Goal: Task Accomplishment & Management: Use online tool/utility

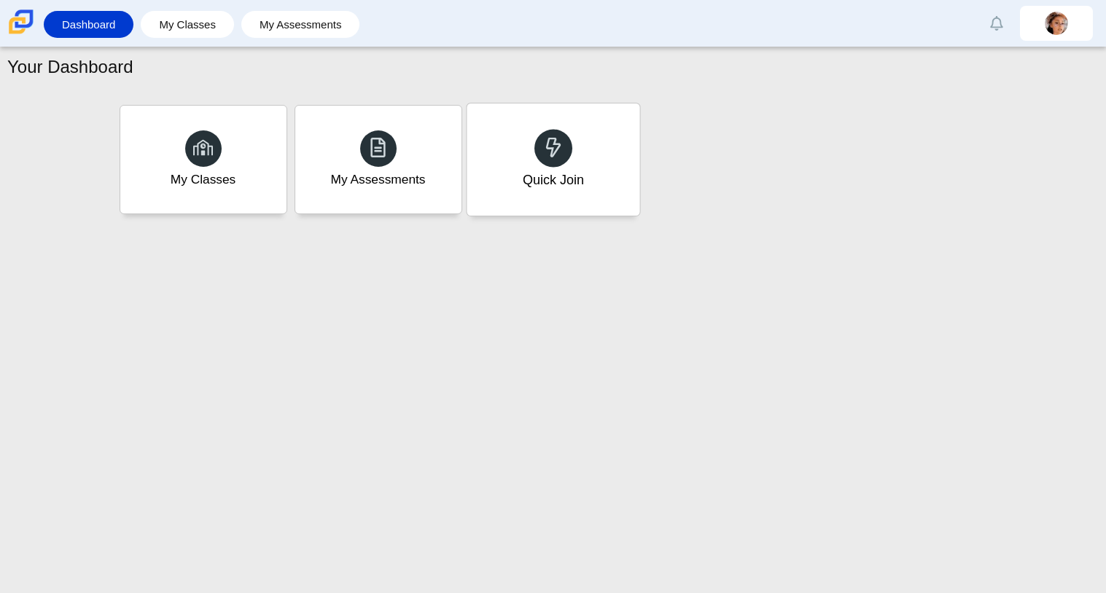
click at [541, 190] on div "Quick Join" at bounding box center [553, 160] width 173 height 112
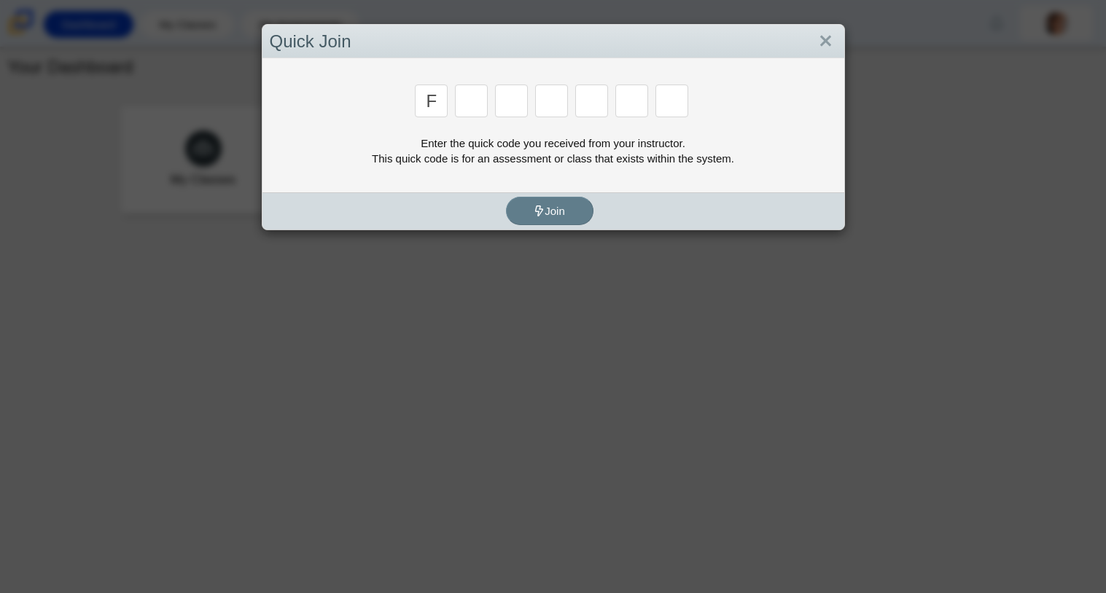
type input "f"
type input "7"
type input "m"
type input "c"
type input "h"
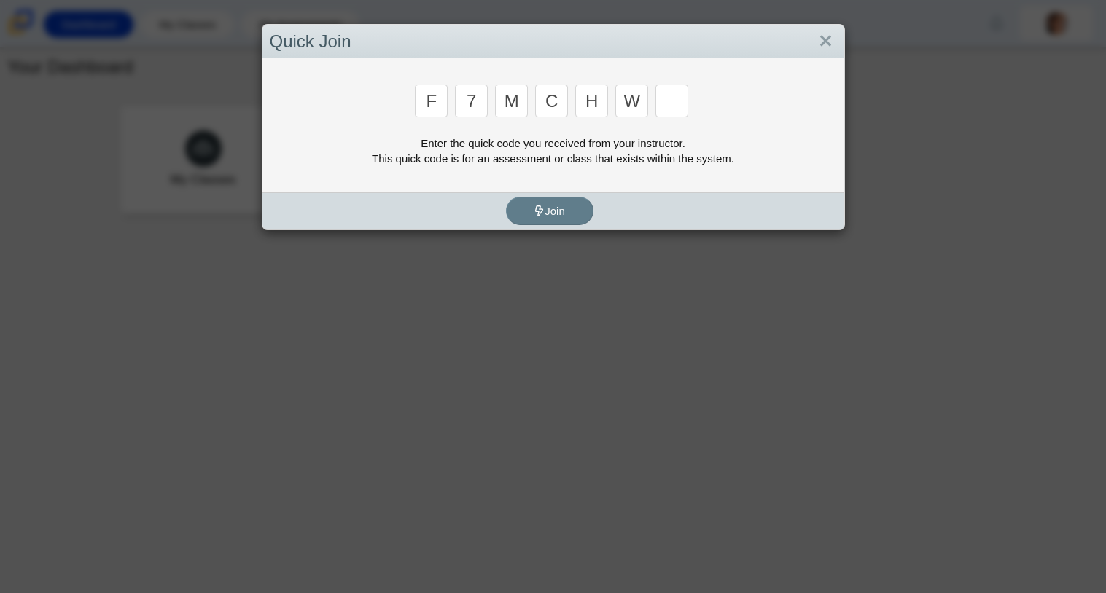
type input "w"
type input "k"
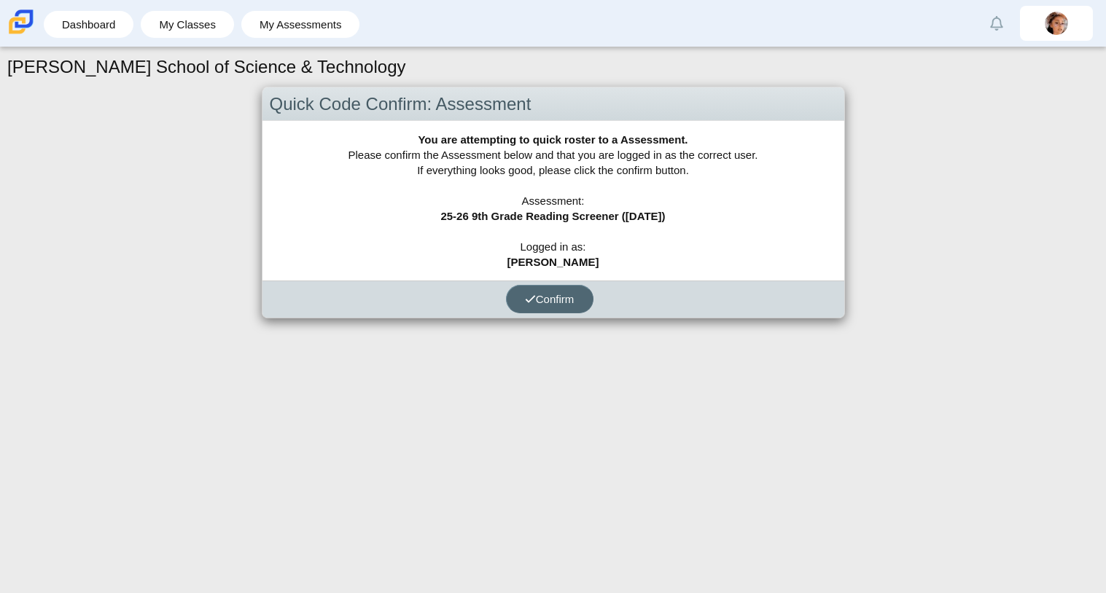
click at [559, 304] on span "Confirm" at bounding box center [550, 299] width 50 height 12
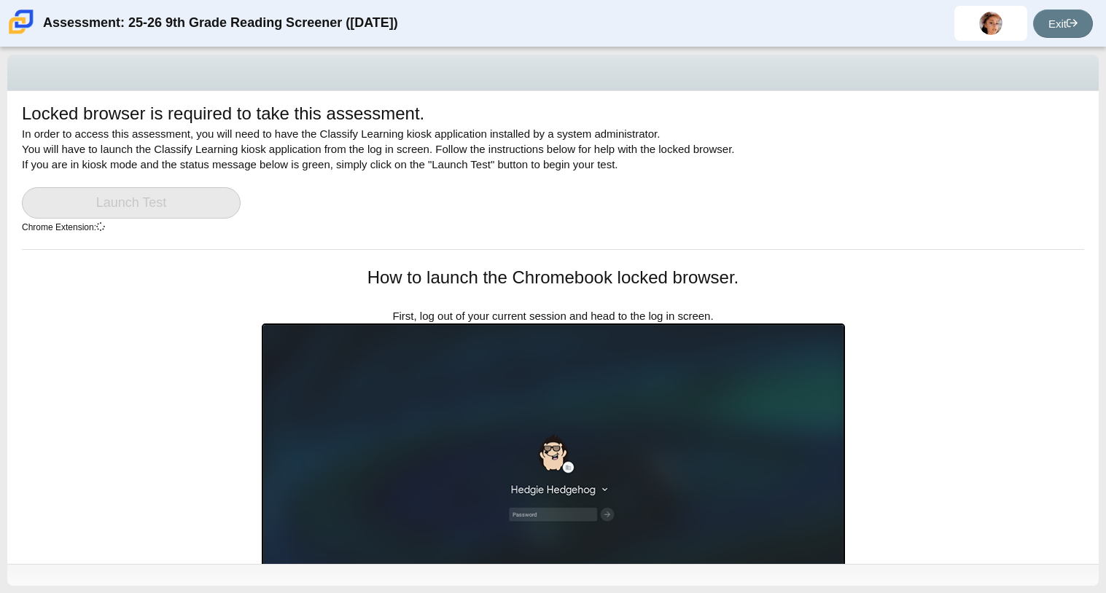
scroll to position [4, 0]
